Goal: Task Accomplishment & Management: Complete application form

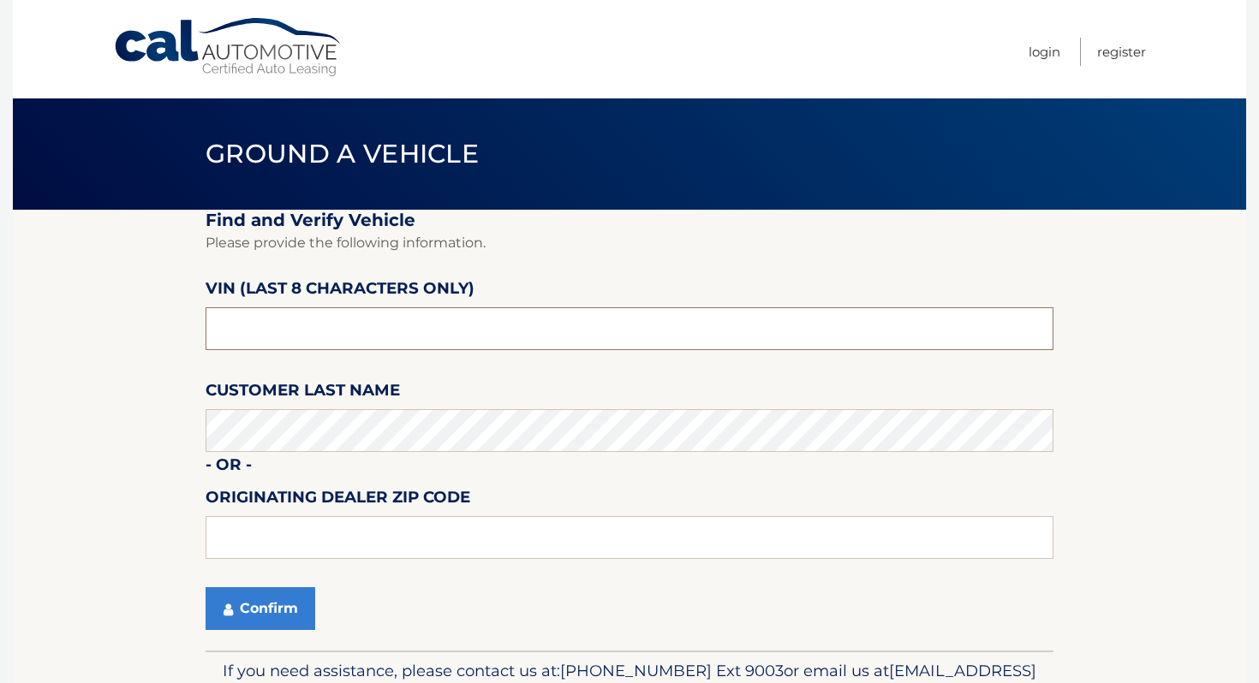
click at [363, 335] on input "text" at bounding box center [630, 328] width 848 height 43
type input "PH496159"
click at [352, 407] on label "Customer Last Name" at bounding box center [303, 394] width 194 height 32
click at [277, 611] on button "Confirm" at bounding box center [261, 608] width 110 height 43
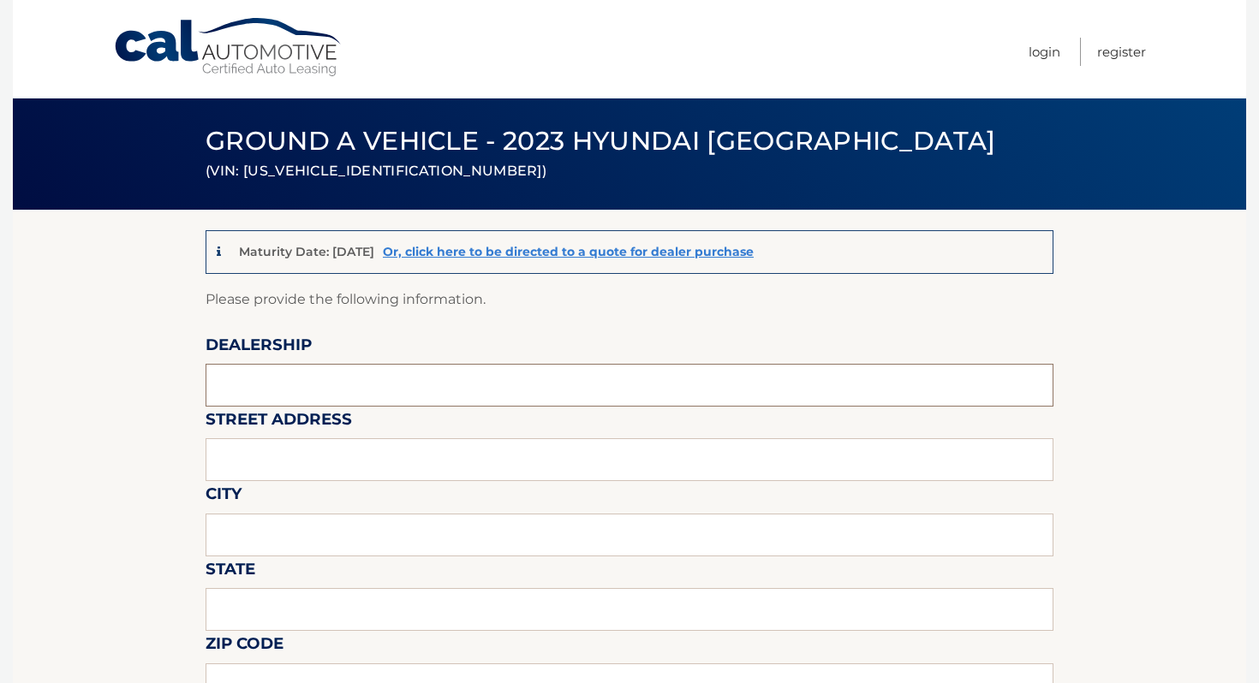
click at [336, 387] on input "text" at bounding box center [630, 385] width 848 height 43
type input "ISLAND AUTO GROUP"
click at [334, 480] on input "2424" at bounding box center [630, 459] width 848 height 43
type input "[STREET_ADDRESS]"
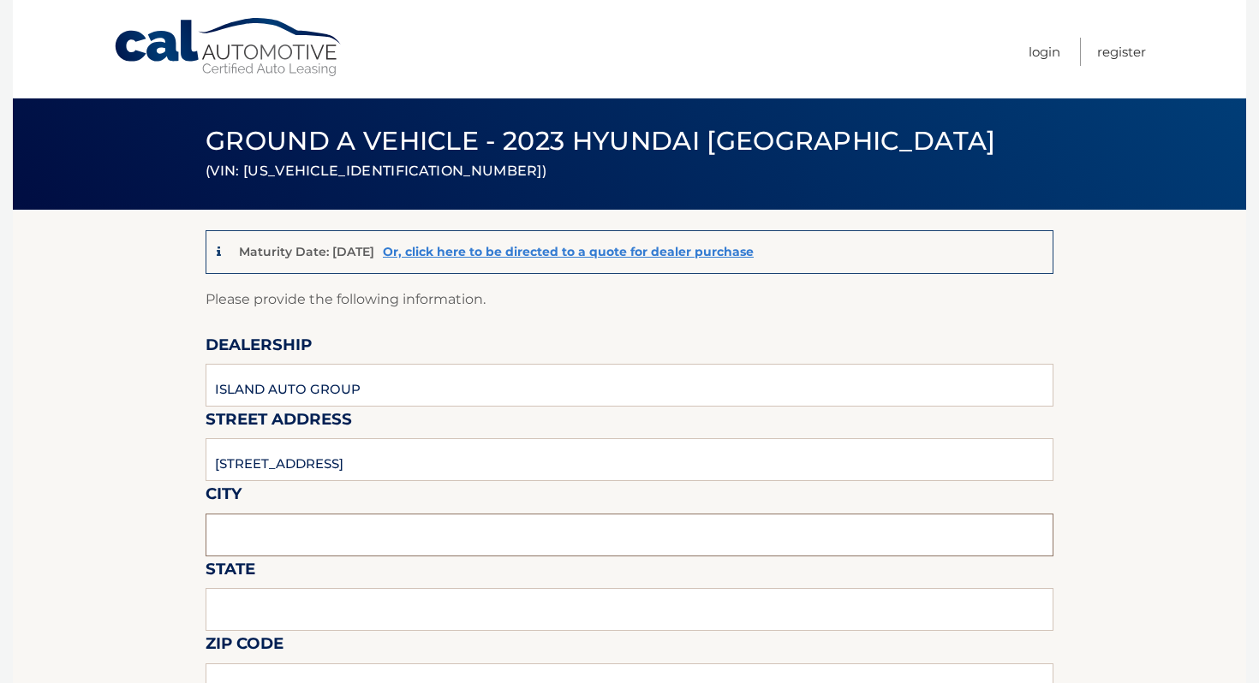
click at [326, 523] on input "text" at bounding box center [630, 535] width 848 height 43
type input "[GEOGRAPHIC_DATA]"
type input "ny"
type input "10301"
type input "[PERSON_NAME]"
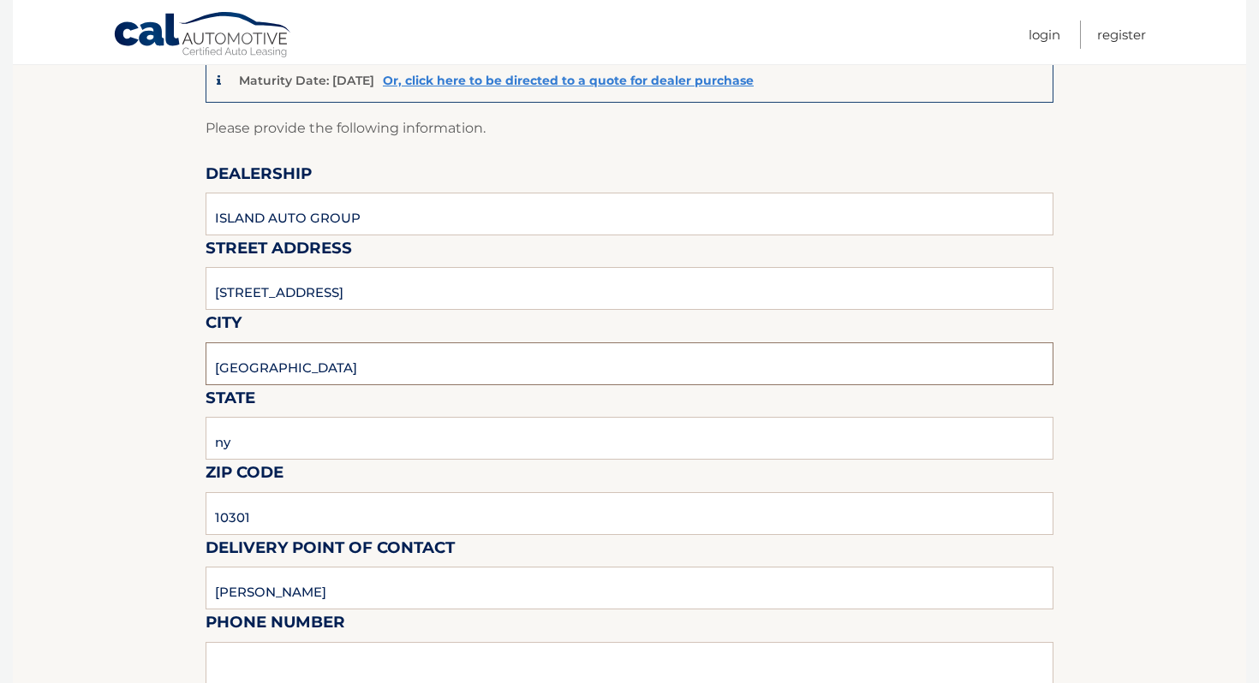
scroll to position [304, 0]
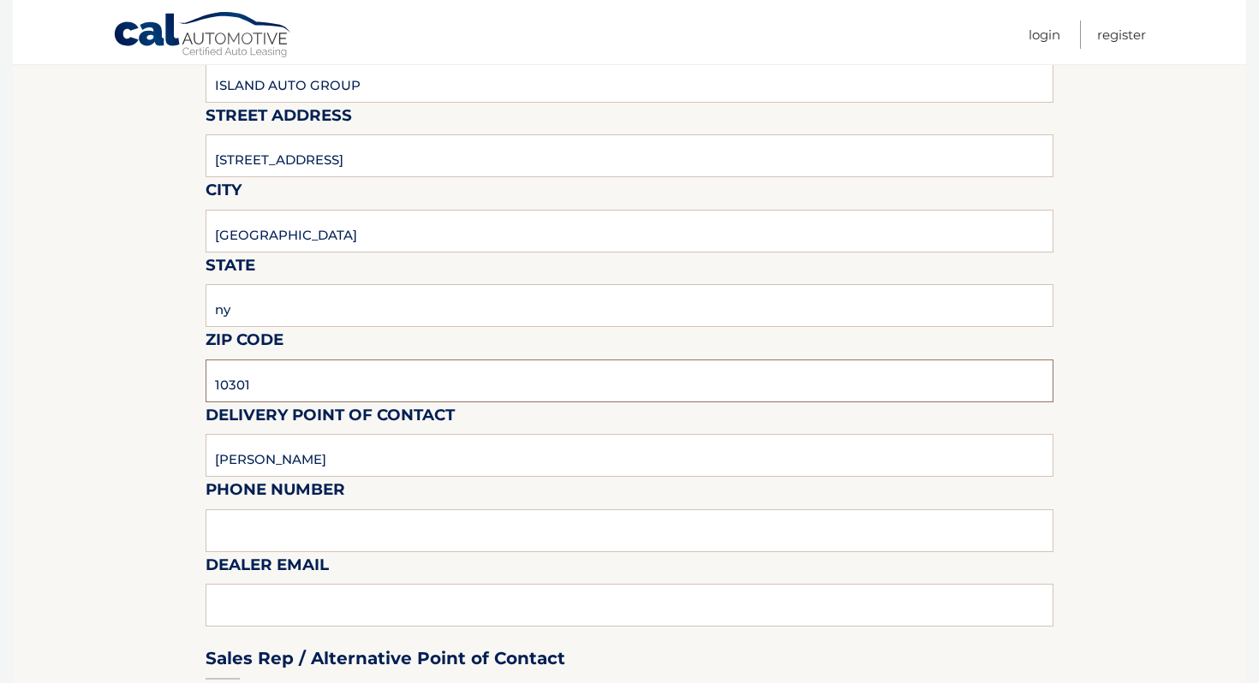
click at [257, 369] on input "10301" at bounding box center [630, 381] width 848 height 43
click at [247, 229] on input "[GEOGRAPHIC_DATA]" at bounding box center [630, 231] width 848 height 43
type input "[GEOGRAPHIC_DATA]"
click at [313, 294] on input "ny" at bounding box center [630, 305] width 848 height 43
type input "NY"
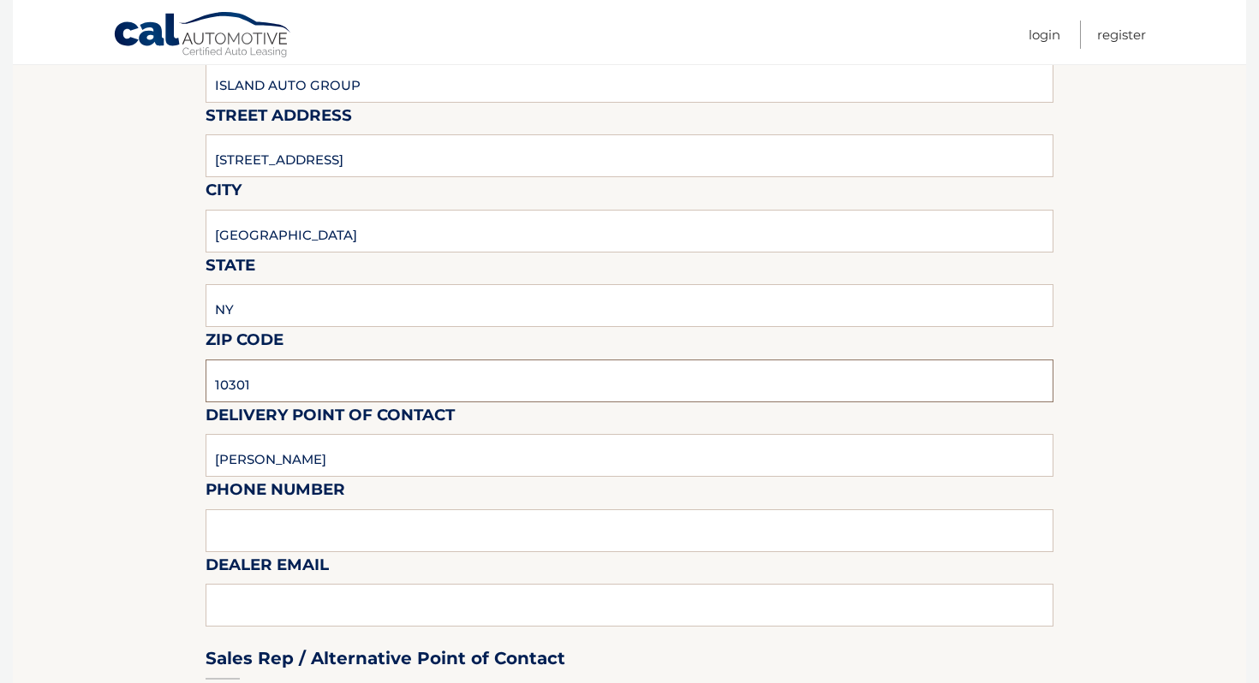
click at [328, 378] on input "10301" at bounding box center [630, 381] width 848 height 43
type input "10305"
click at [325, 456] on input "[PERSON_NAME]" at bounding box center [630, 455] width 848 height 43
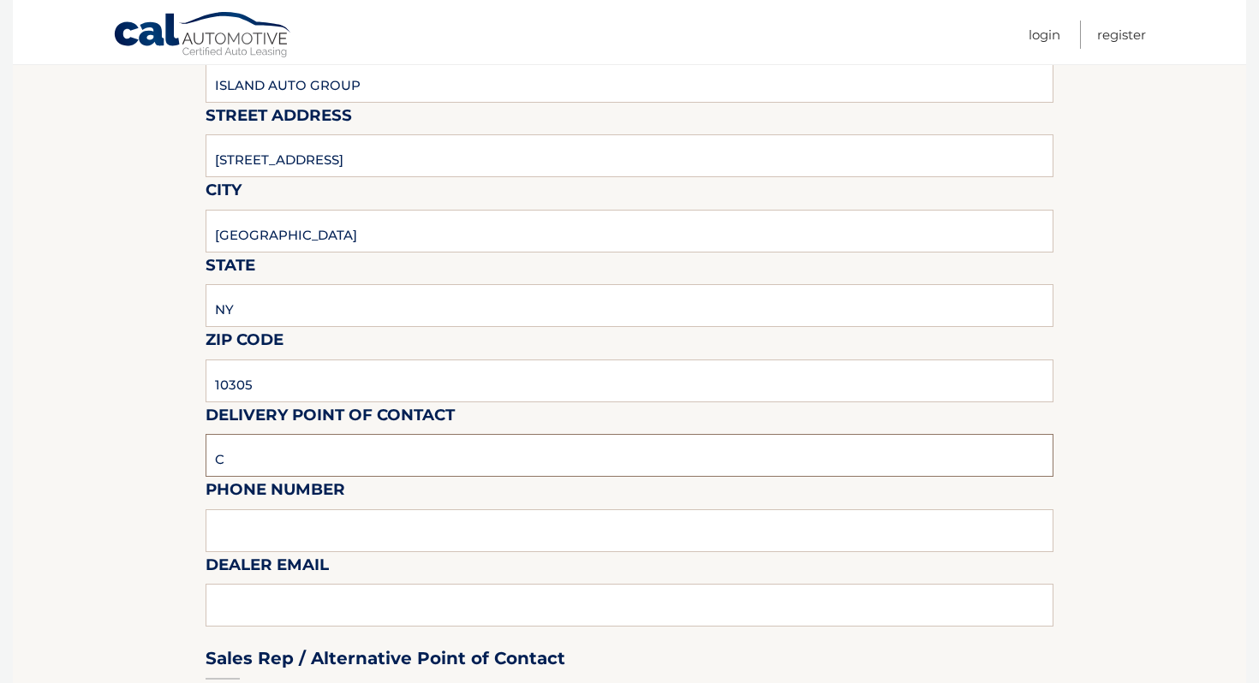
type input "[PERSON_NAME]"
type input "7323792810"
type input "[EMAIL_ADDRESS][DOMAIN_NAME]"
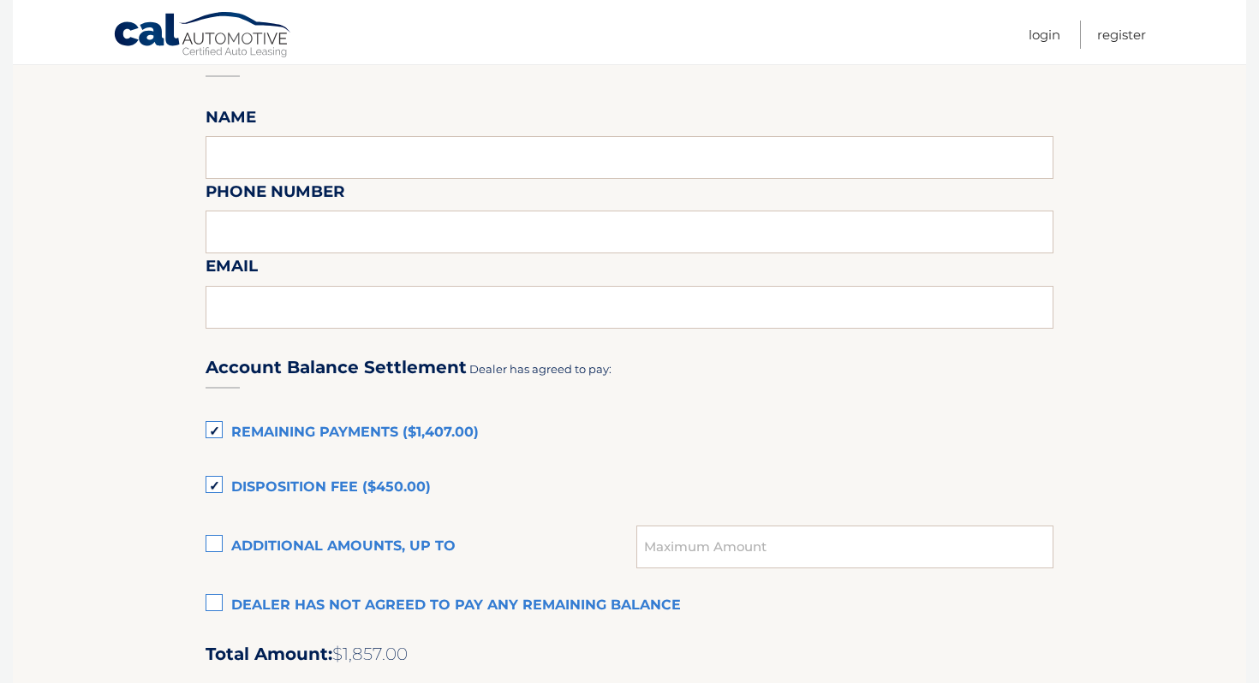
scroll to position [1013, 0]
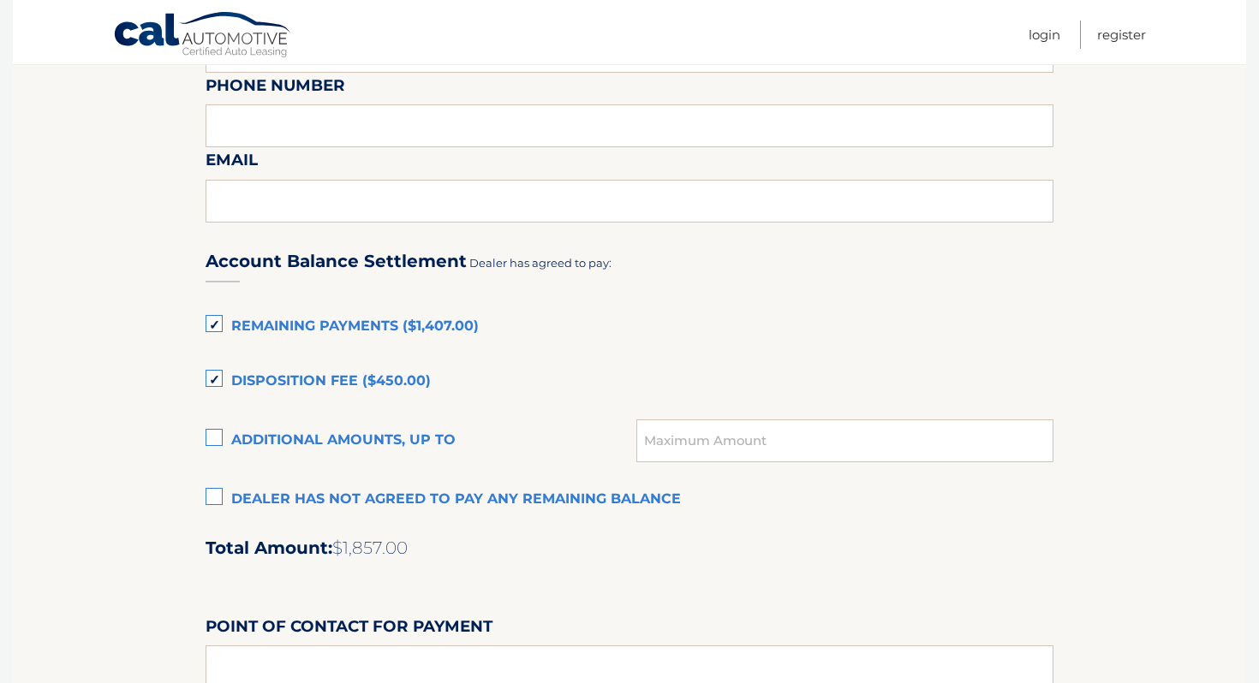
click at [325, 336] on label "Remaining Payments ($1,407.00)" at bounding box center [630, 327] width 848 height 34
click at [0, 0] on input "Remaining Payments ($1,407.00)" at bounding box center [0, 0] width 0 height 0
click at [325, 384] on label "Disposition Fee ($450.00)" at bounding box center [630, 382] width 848 height 34
click at [0, 0] on input "Disposition Fee ($450.00)" at bounding box center [0, 0] width 0 height 0
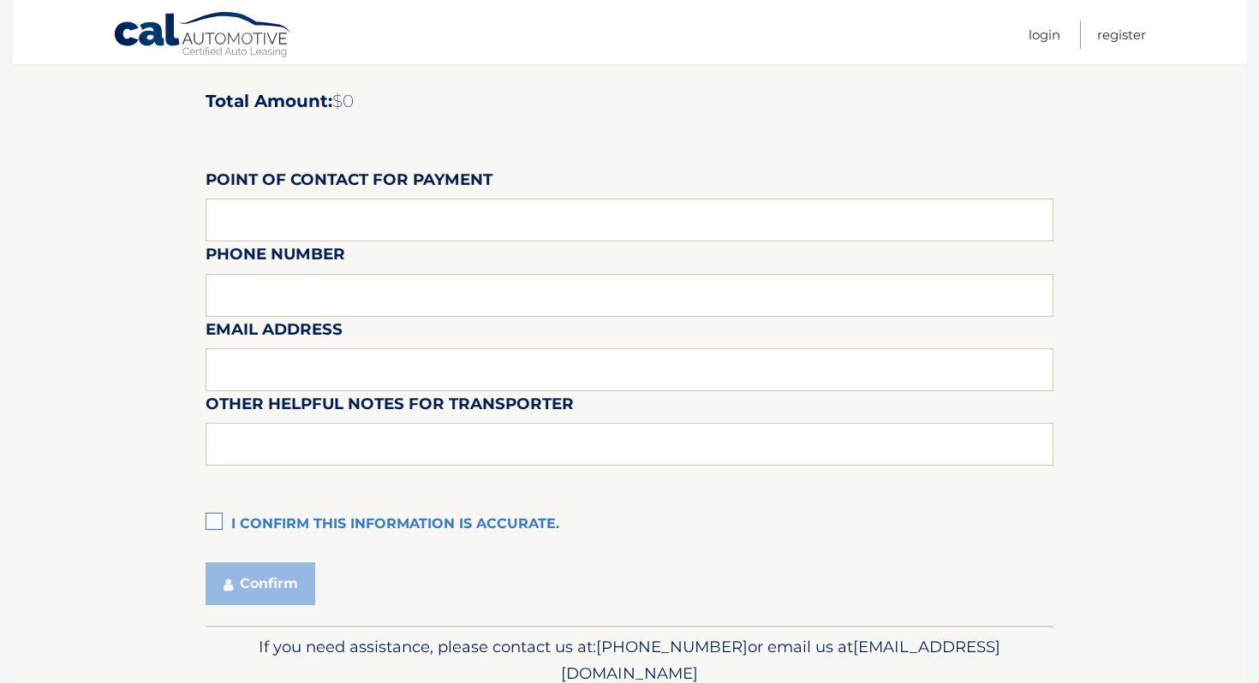
scroll to position [1532, 0]
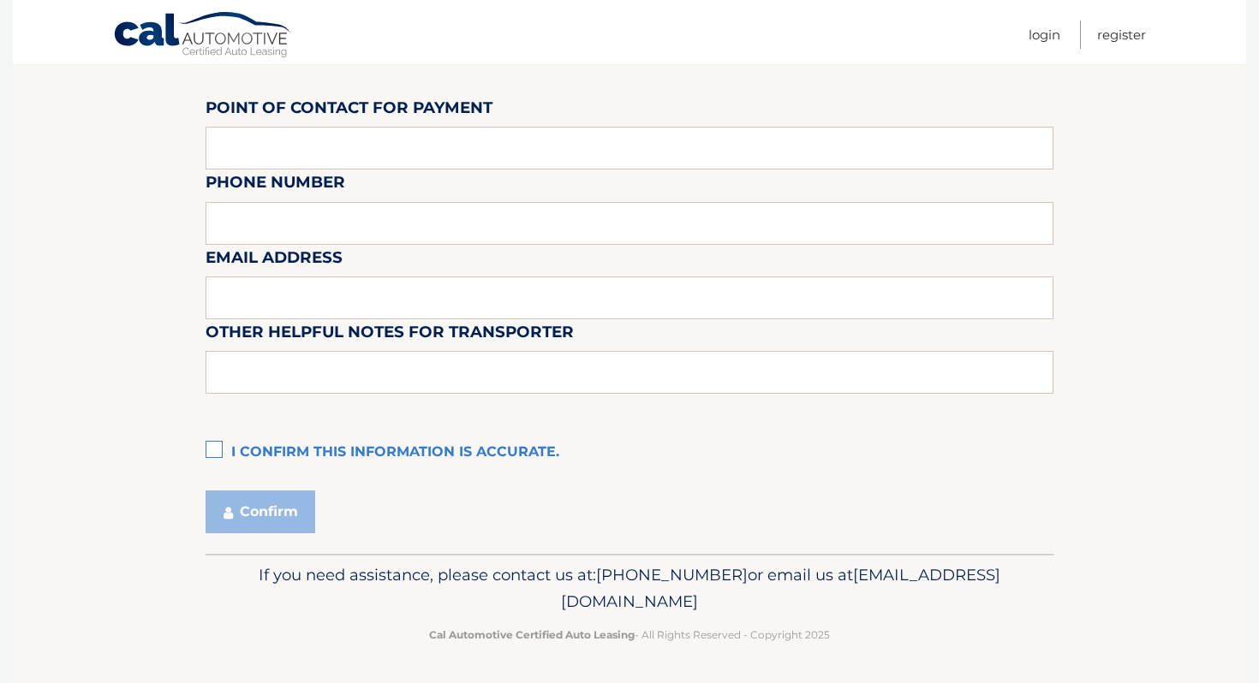
click at [415, 440] on label "I confirm this information is accurate." at bounding box center [630, 453] width 848 height 34
click at [0, 0] on input "I confirm this information is accurate." at bounding box center [0, 0] width 0 height 0
click at [289, 501] on button "Confirm" at bounding box center [261, 512] width 110 height 43
